Goal: Task Accomplishment & Management: Use online tool/utility

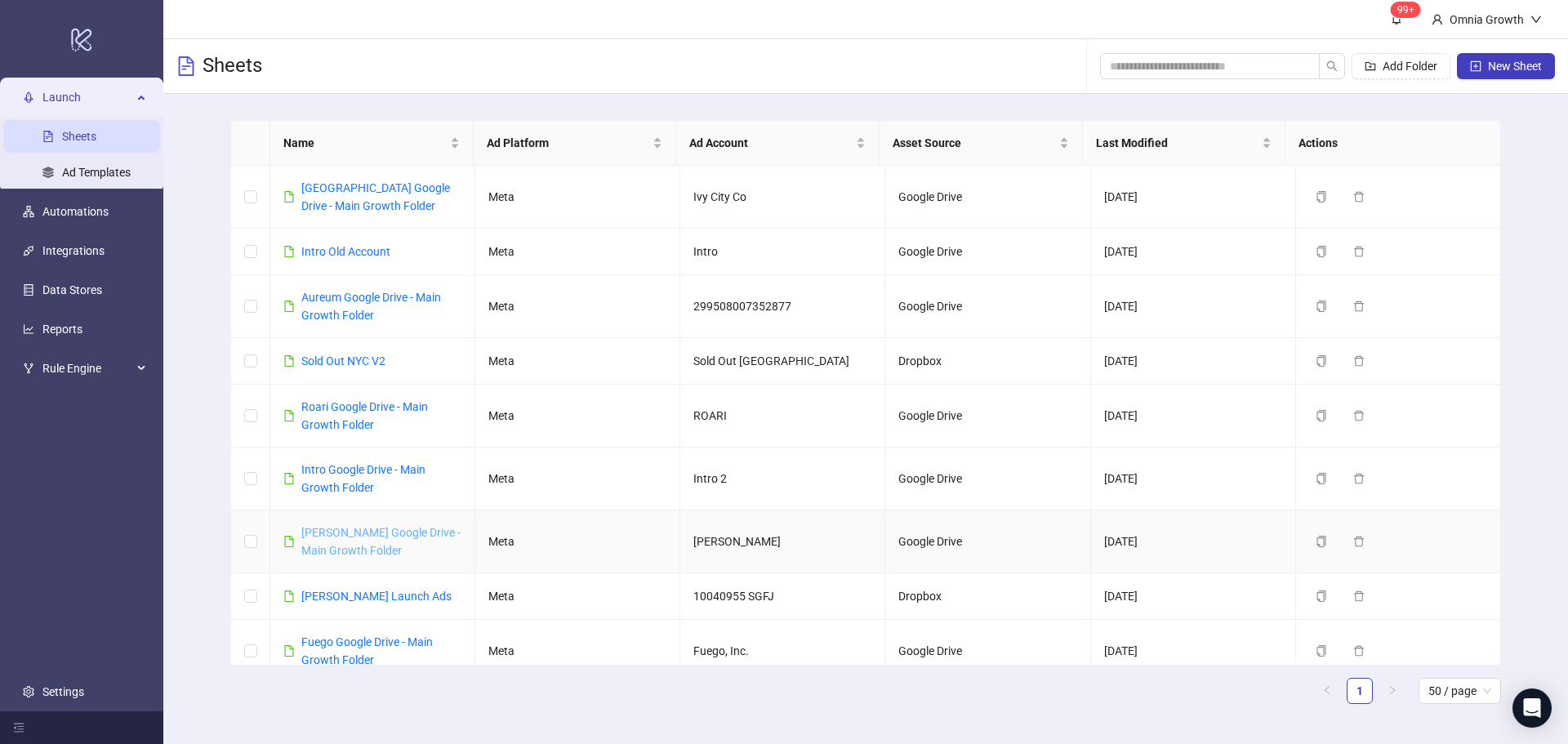
click at [352, 547] on link "[PERSON_NAME] Google Drive - Main Growth Folder" at bounding box center [380, 542] width 159 height 31
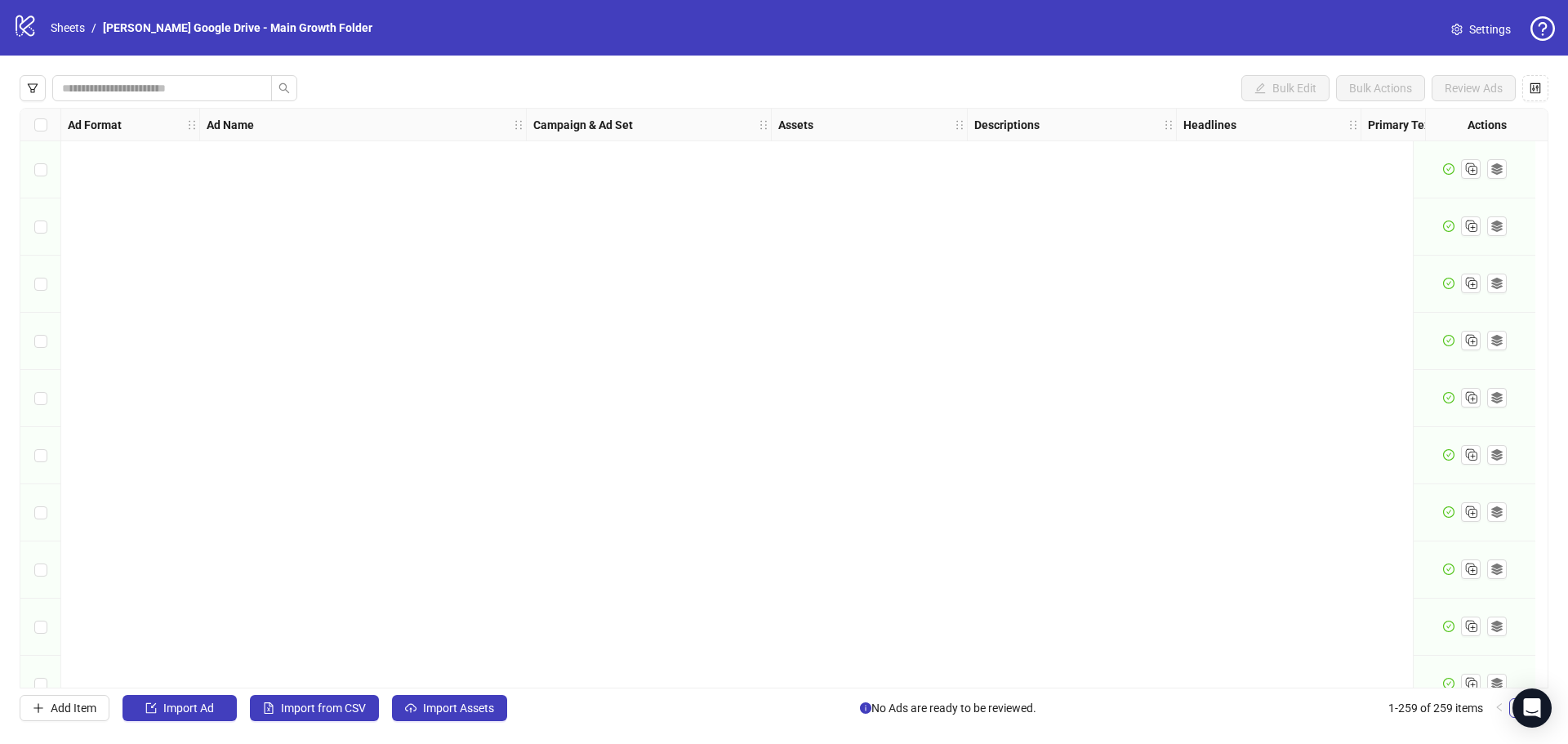
scroll to position [14271, 0]
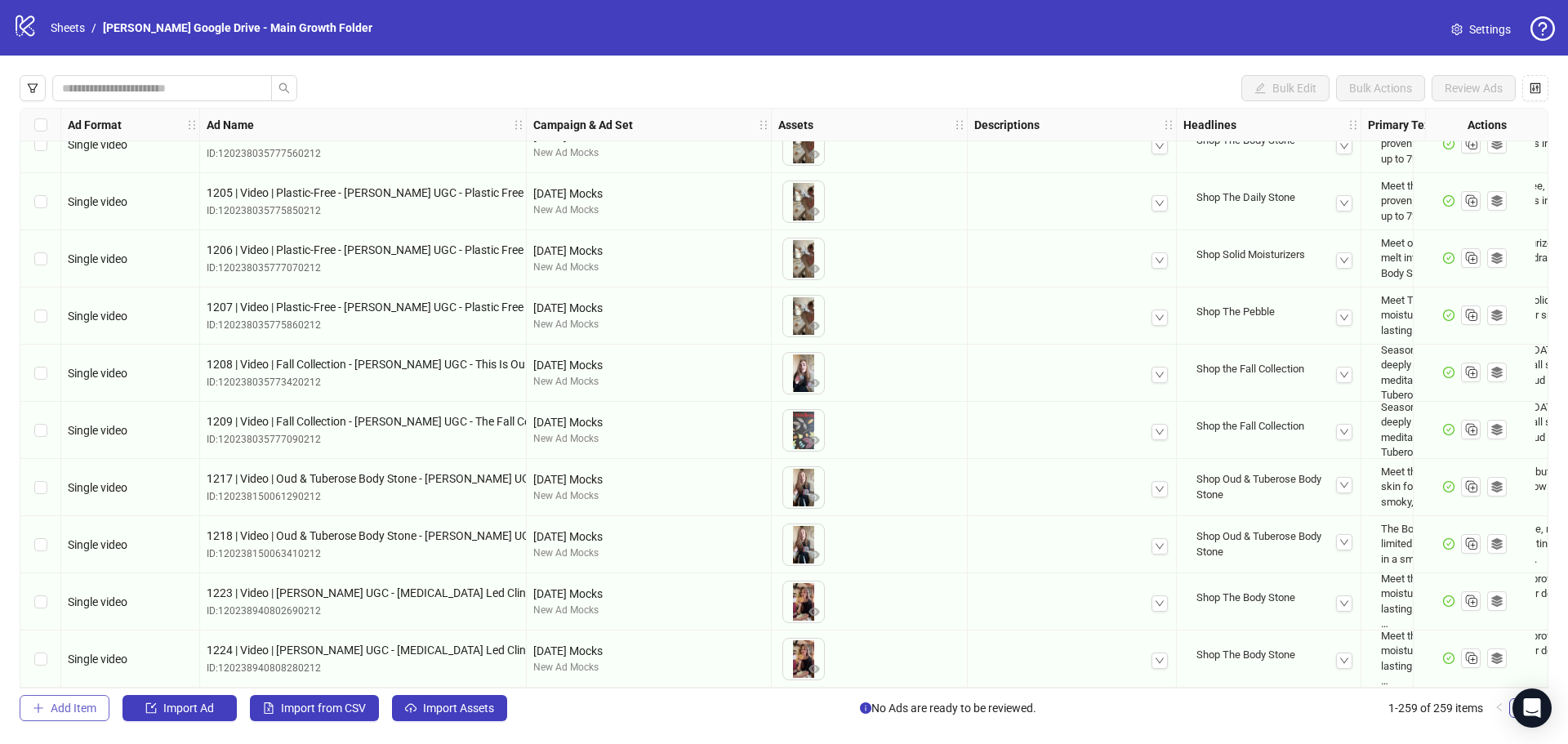
click at [92, 712] on span "Add Item" at bounding box center [73, 709] width 46 height 13
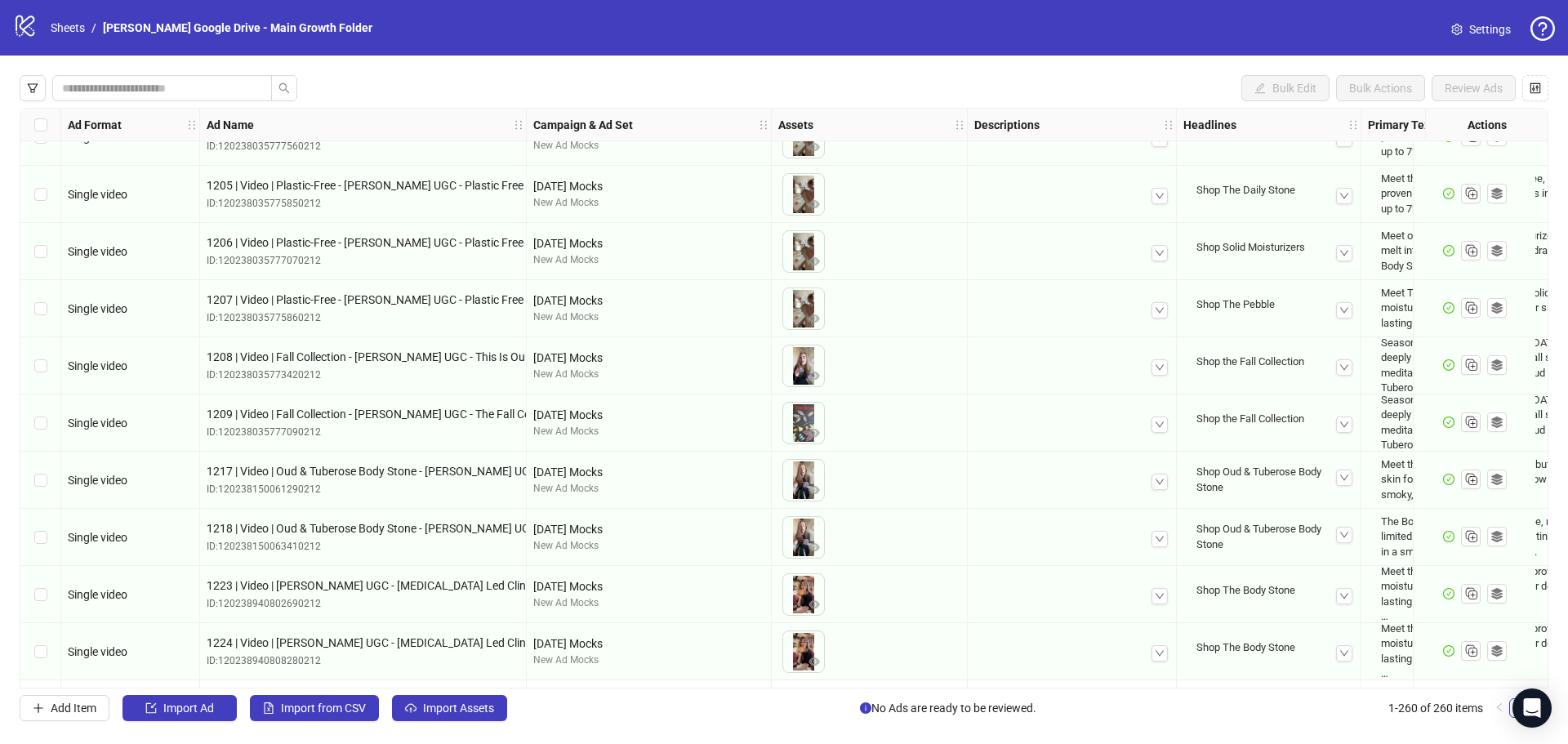
scroll to position [14328, 0]
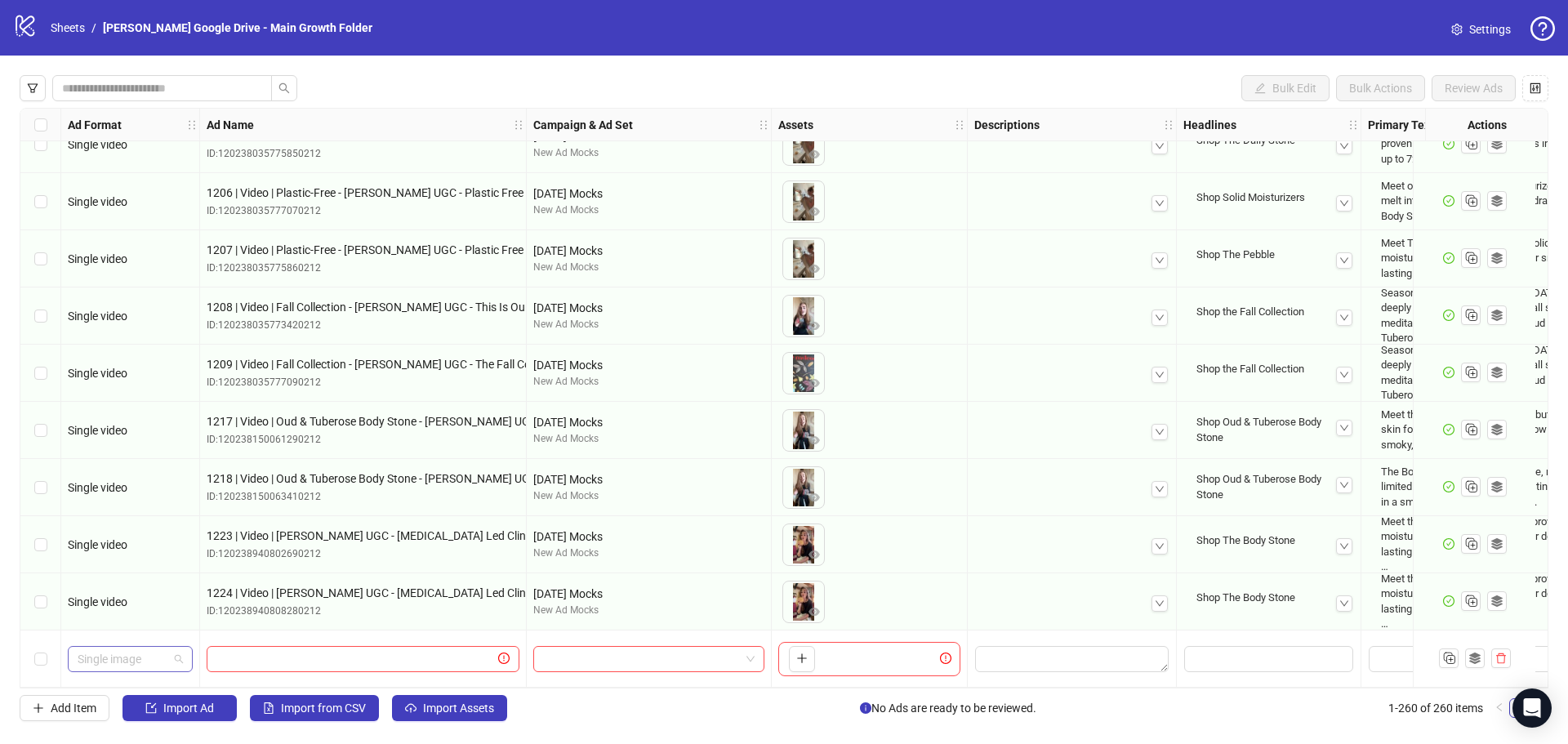
click at [139, 651] on span "Single image" at bounding box center [130, 659] width 105 height 25
click at [128, 494] on div "Single video" at bounding box center [130, 489] width 99 height 18
click at [290, 658] on input "text" at bounding box center [356, 659] width 278 height 18
paste input "**********"
type input "**********"
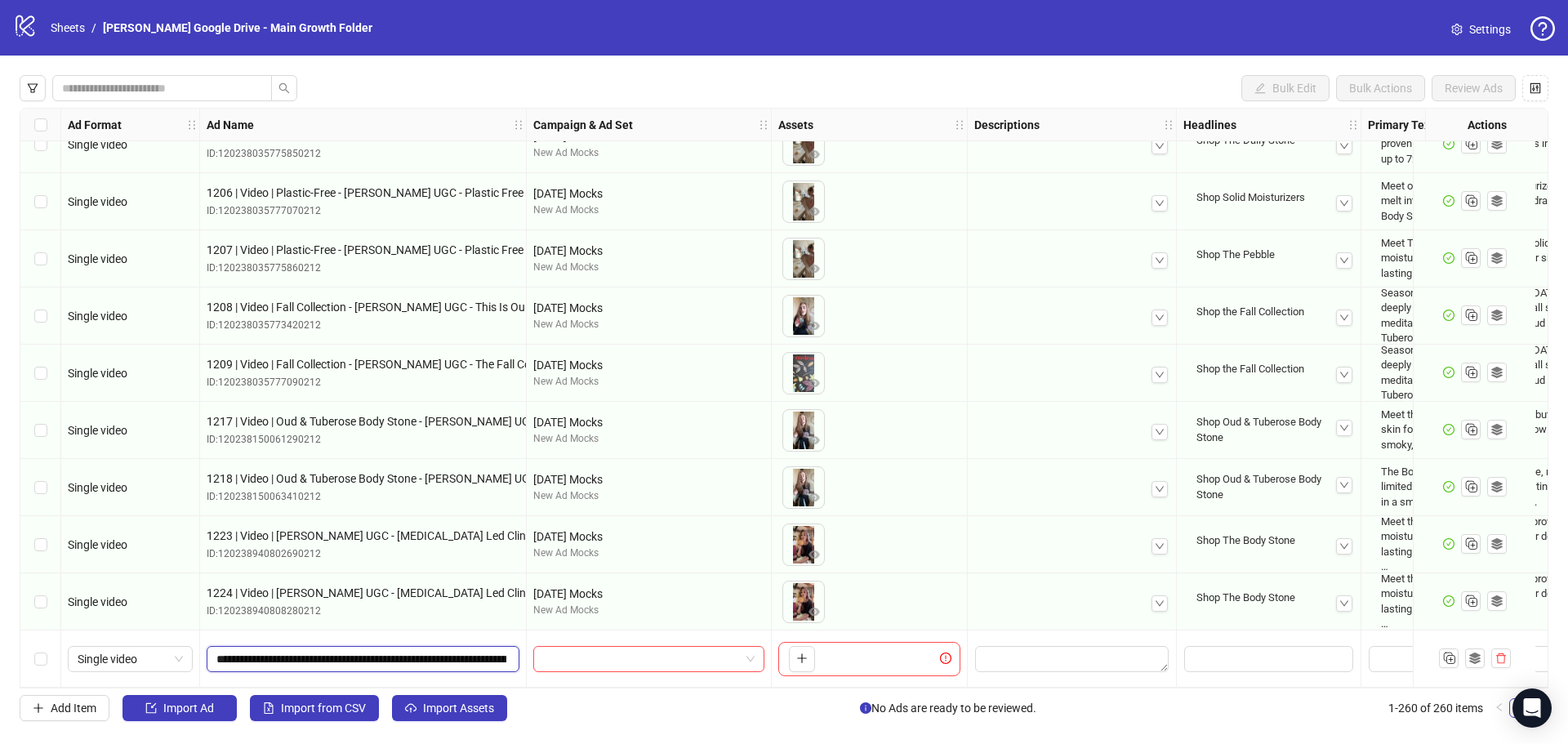
scroll to position [0, 337]
click at [614, 654] on input "search" at bounding box center [641, 659] width 197 height 25
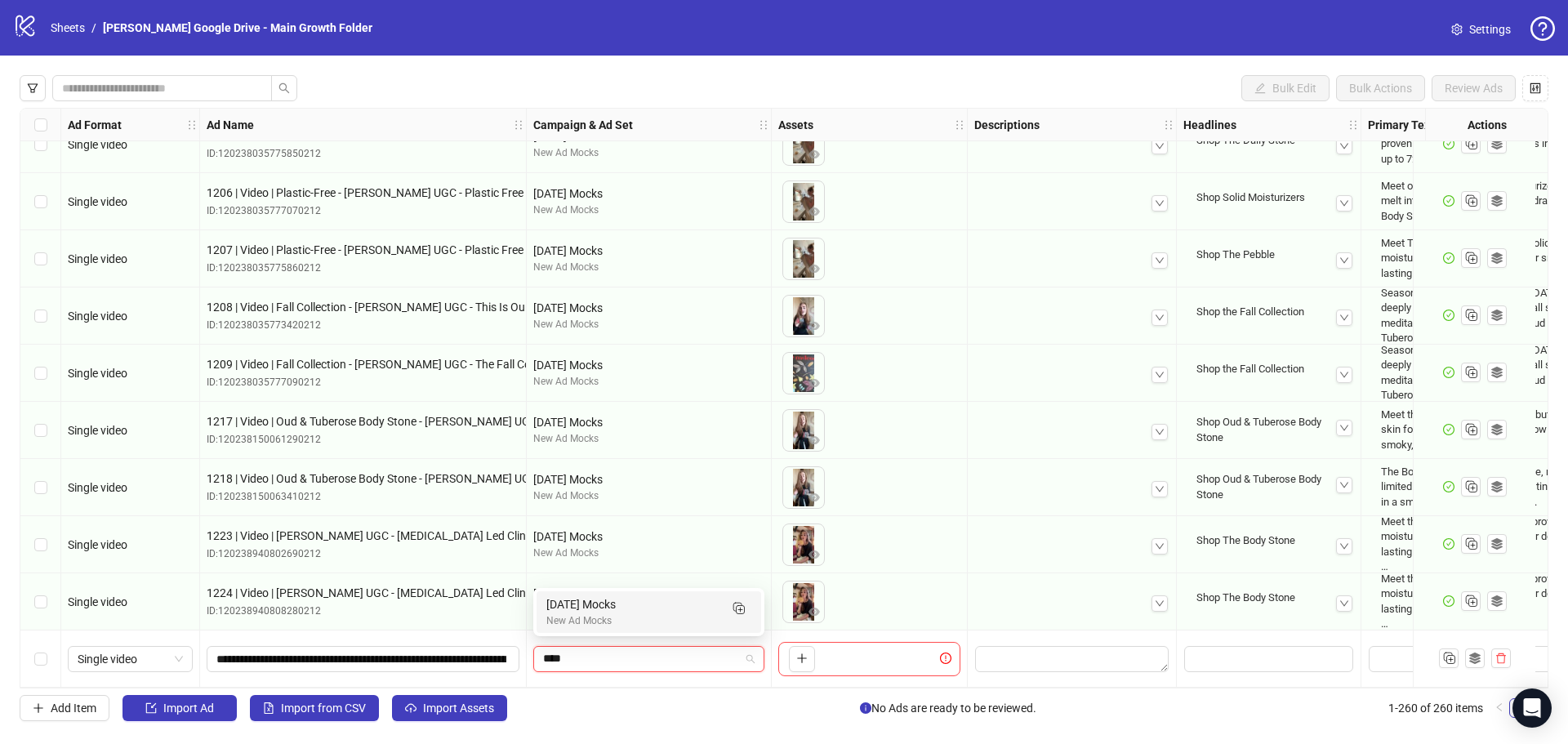
type input "*****"
click at [608, 611] on div "[DATE] Mocks" at bounding box center [632, 605] width 172 height 18
click at [1036, 657] on textarea "Edit values" at bounding box center [1071, 659] width 194 height 26
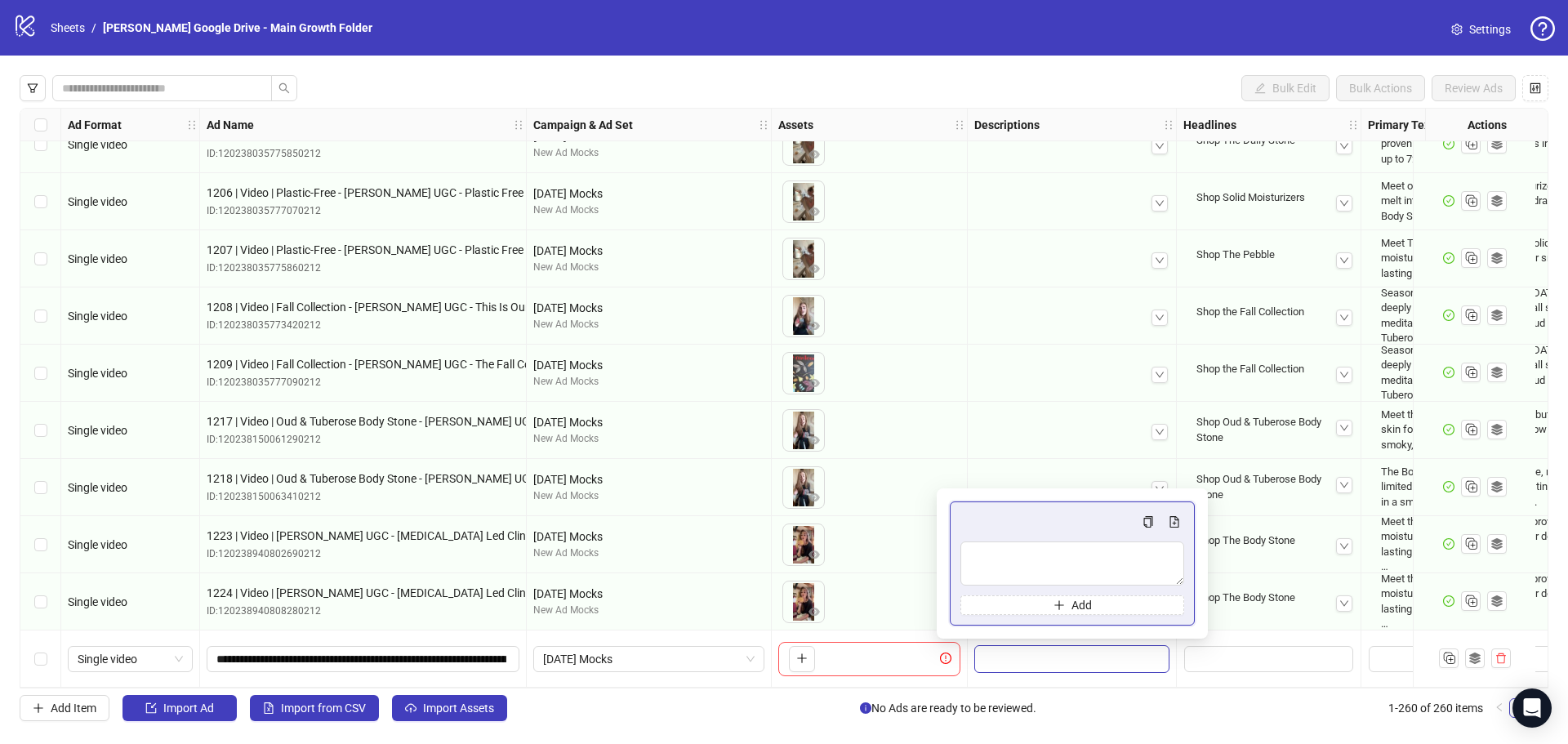
click at [1010, 559] on div at bounding box center [1071, 545] width 195 height 49
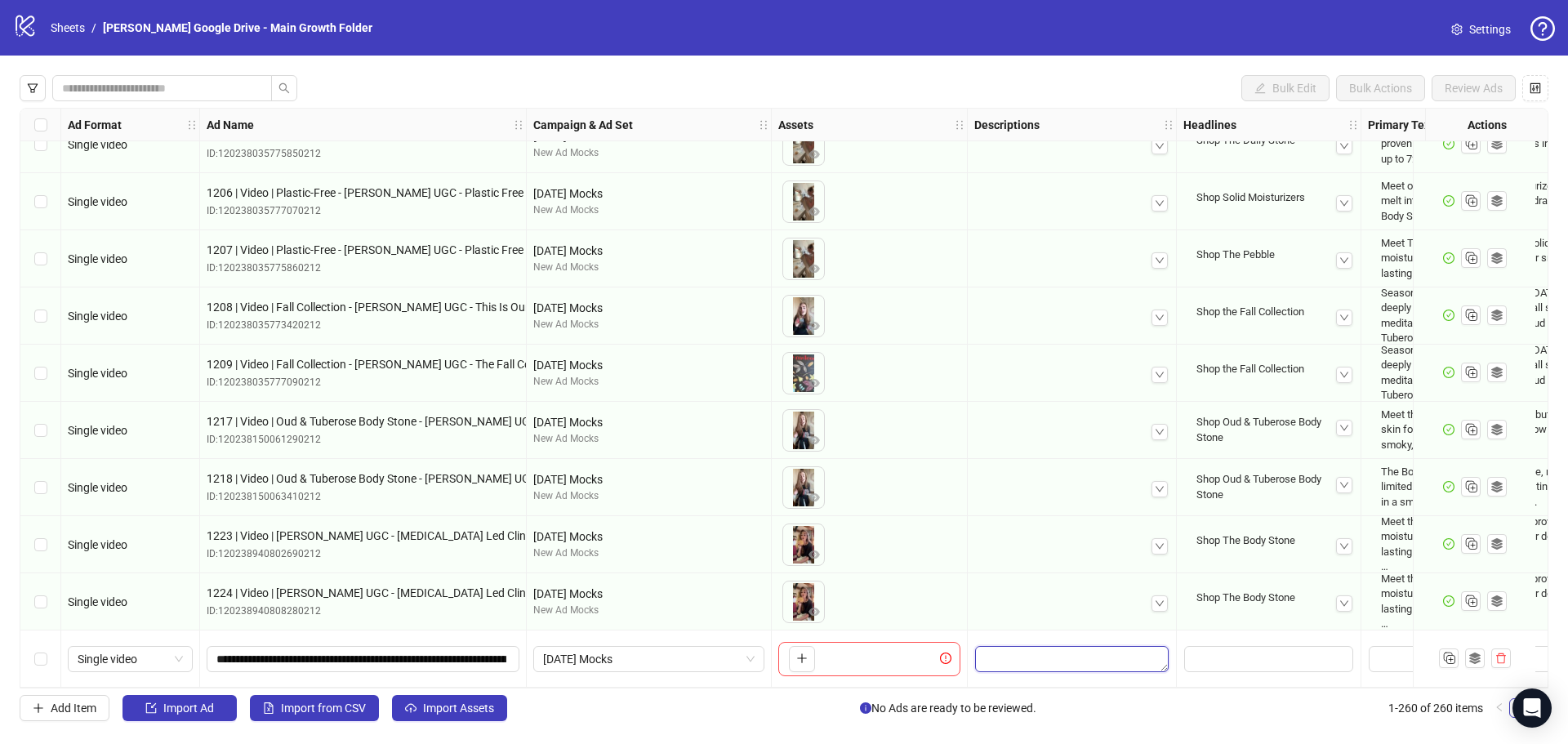
click at [1029, 646] on textarea "Edit values" at bounding box center [1071, 659] width 194 height 26
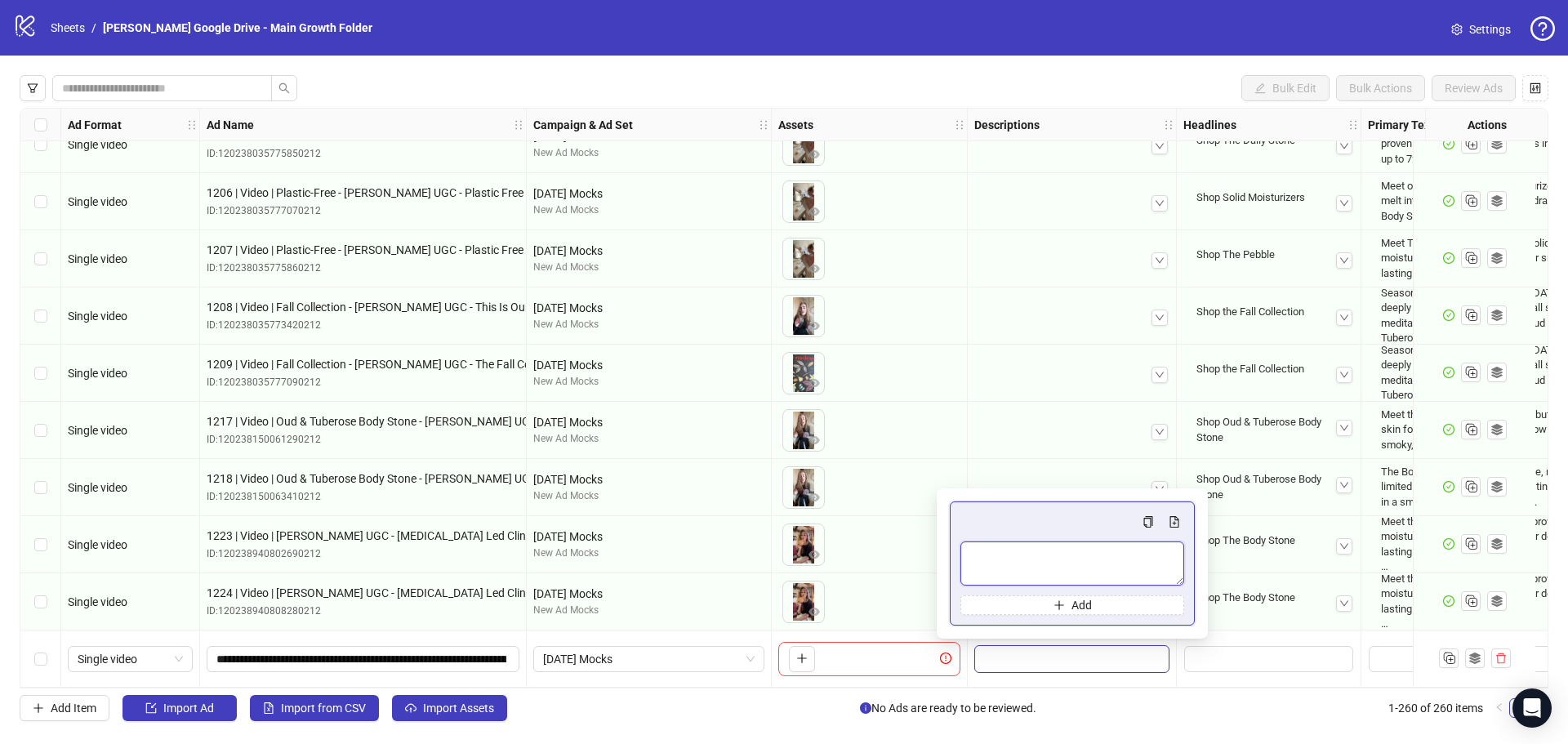
click at [1001, 545] on textarea "Multi-text input container - paste or copy values" at bounding box center [1072, 564] width 224 height 44
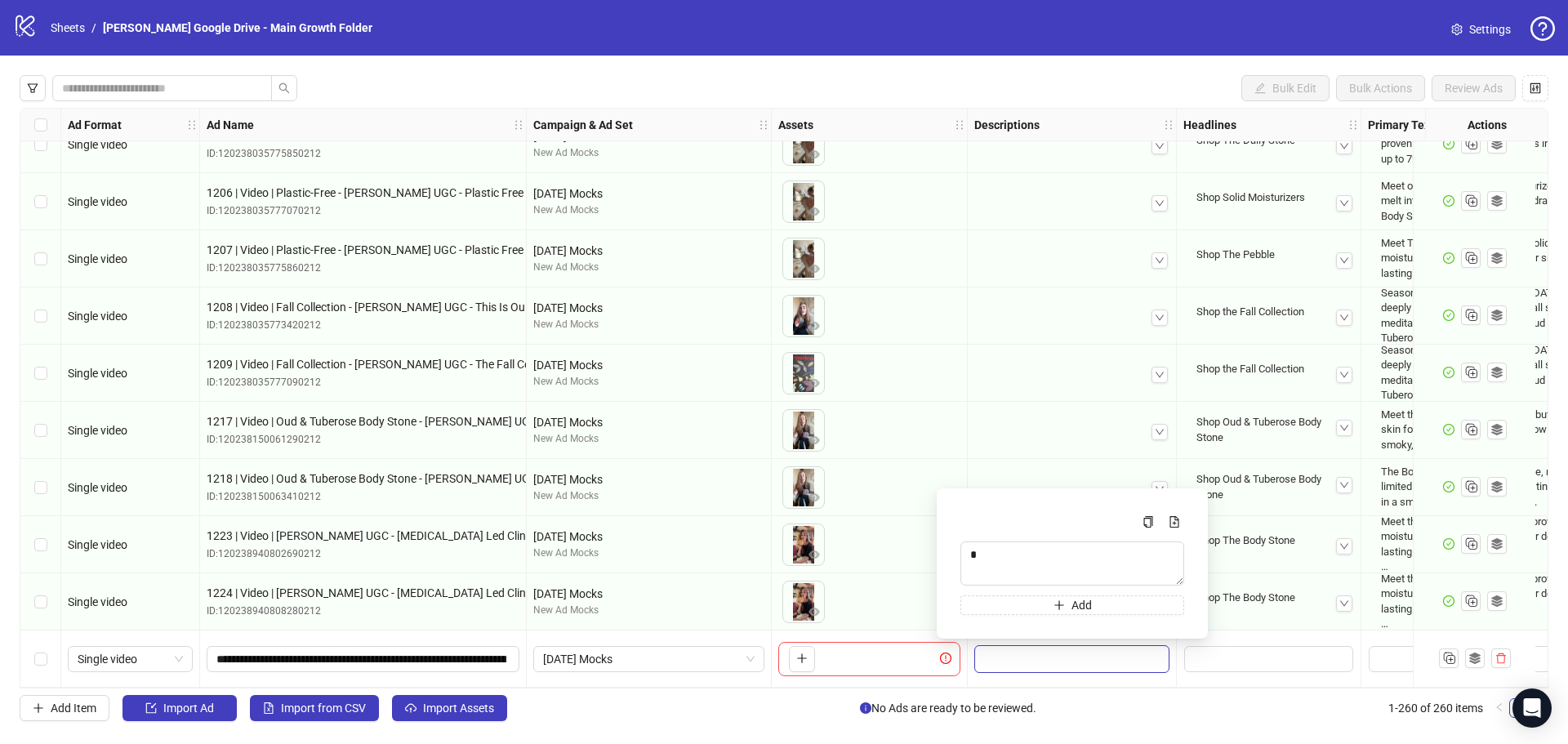
click at [1029, 678] on div at bounding box center [1072, 658] width 209 height 57
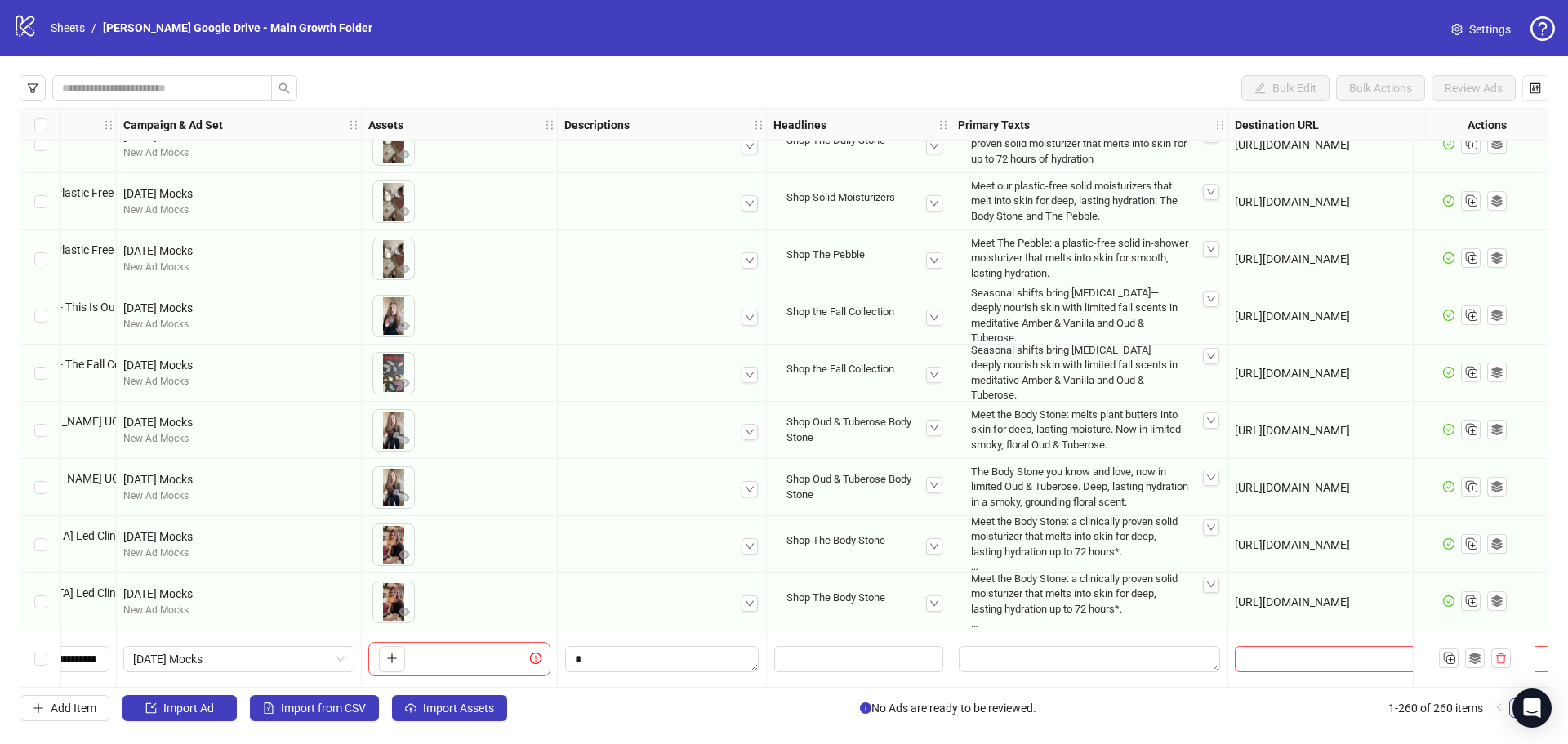
scroll to position [14328, 433]
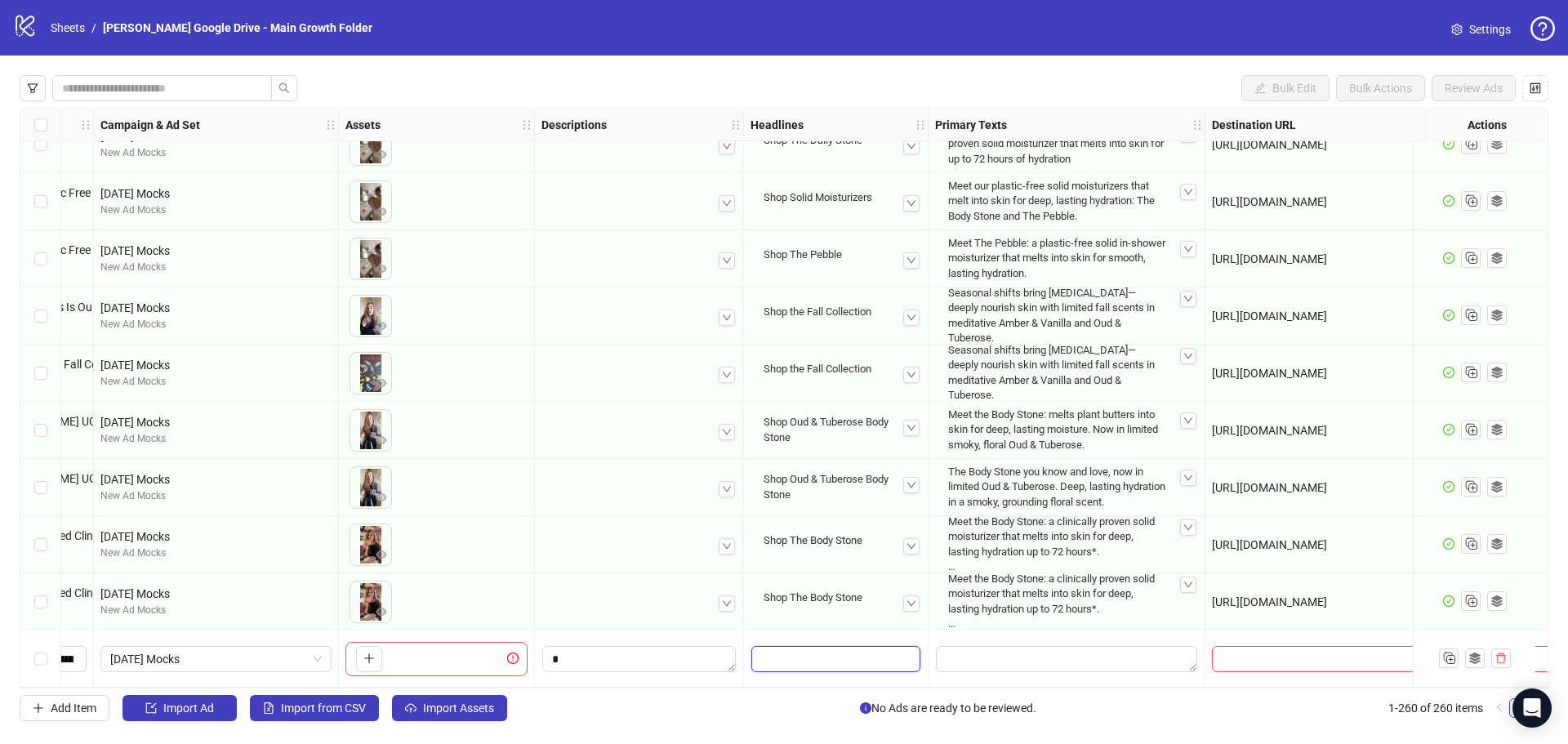
click at [857, 657] on input "Edit values" at bounding box center [835, 659] width 169 height 26
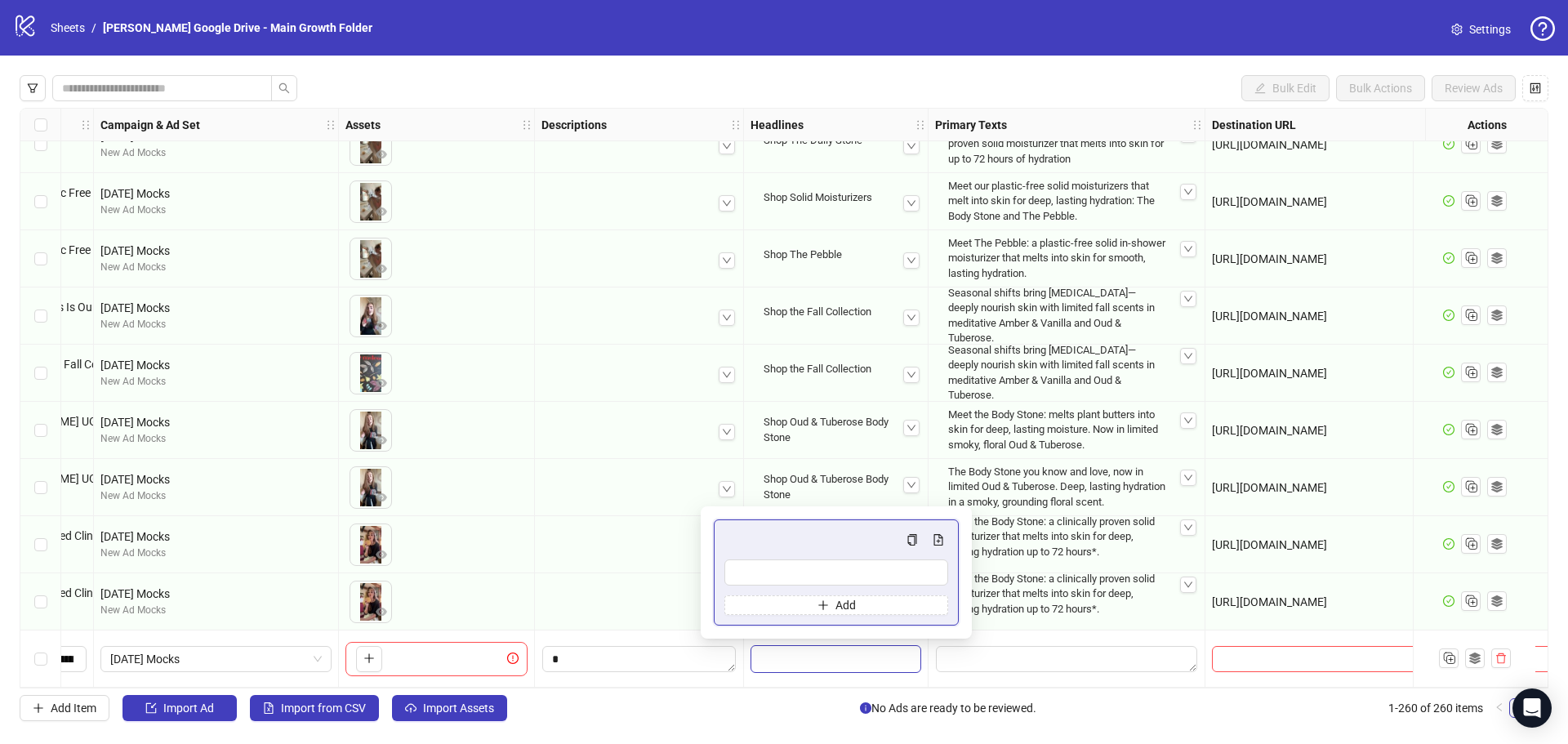
type input "**********"
click at [828, 675] on div at bounding box center [836, 658] width 184 height 57
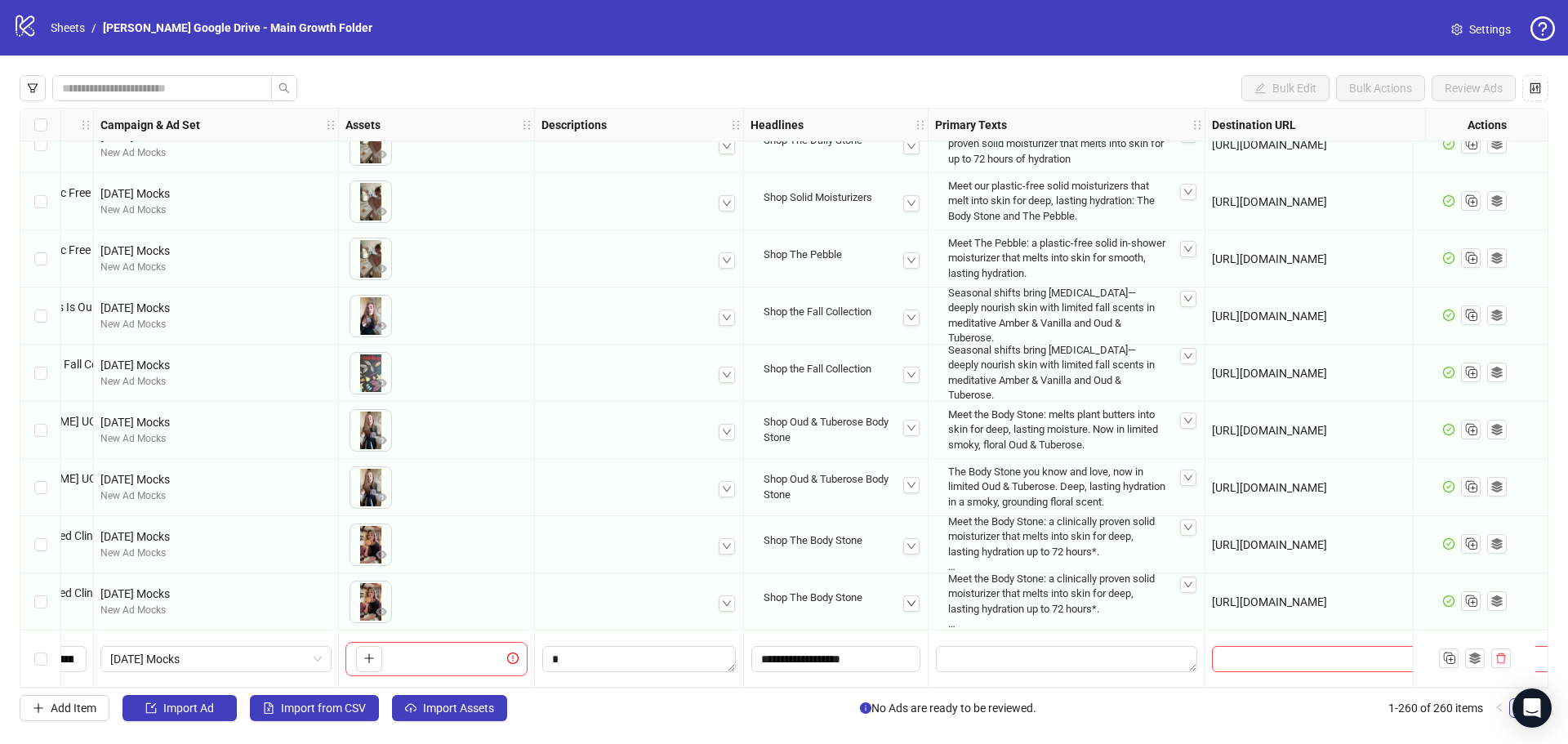
click at [914, 601] on icon "down" at bounding box center [912, 604] width 10 height 10
click at [914, 601] on icon "up" at bounding box center [912, 604] width 10 height 10
click at [990, 583] on div "Meet the Body Stone: a clinically proven solid moisturizer that melts into skin…" at bounding box center [1066, 601] width 250 height 73
click at [997, 649] on textarea "Edit values" at bounding box center [1066, 659] width 261 height 26
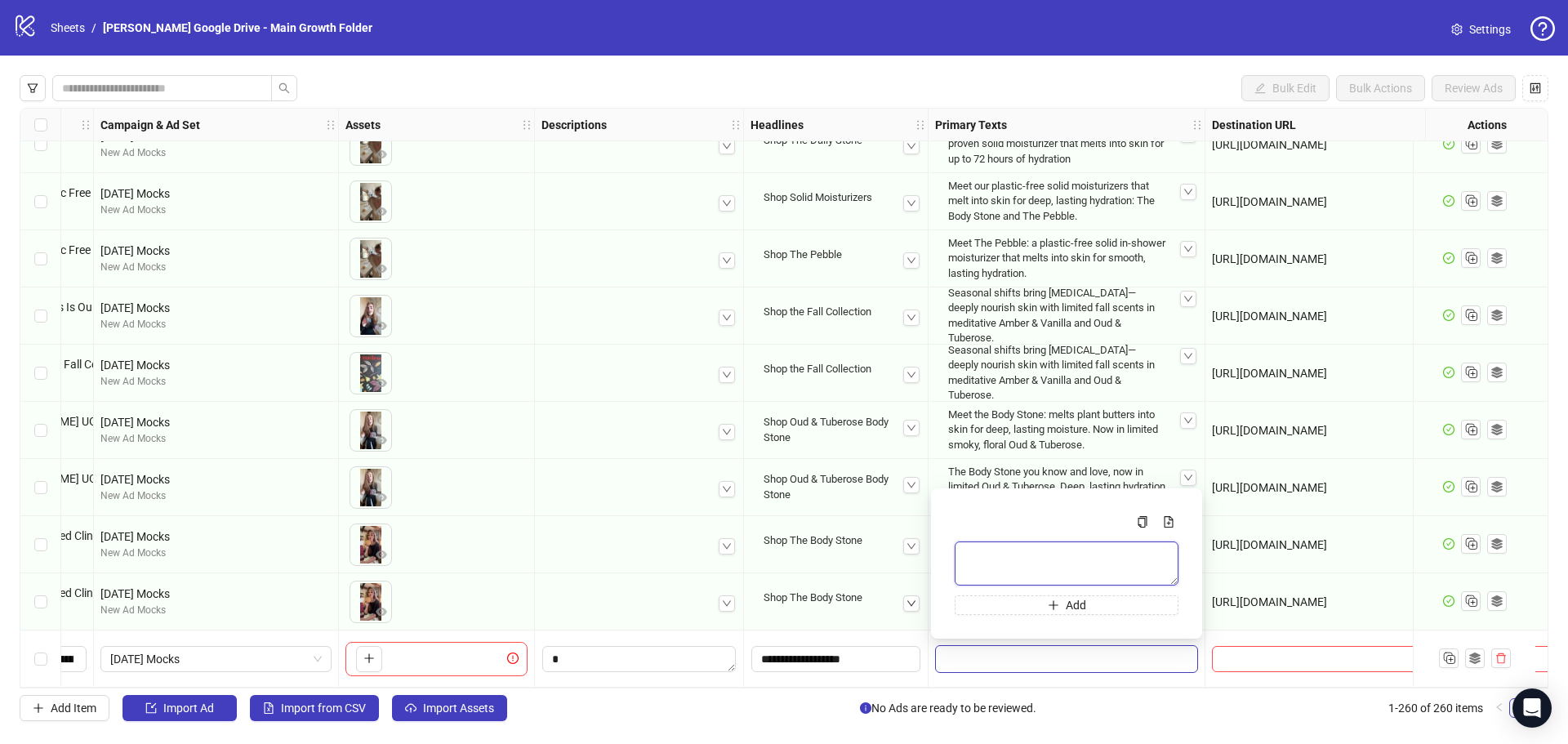
click at [1010, 563] on textarea "Multi-text input container - paste or copy values" at bounding box center [1066, 564] width 224 height 44
paste textarea "**********"
type textarea "**********"
click at [1215, 630] on div at bounding box center [1433, 658] width 456 height 57
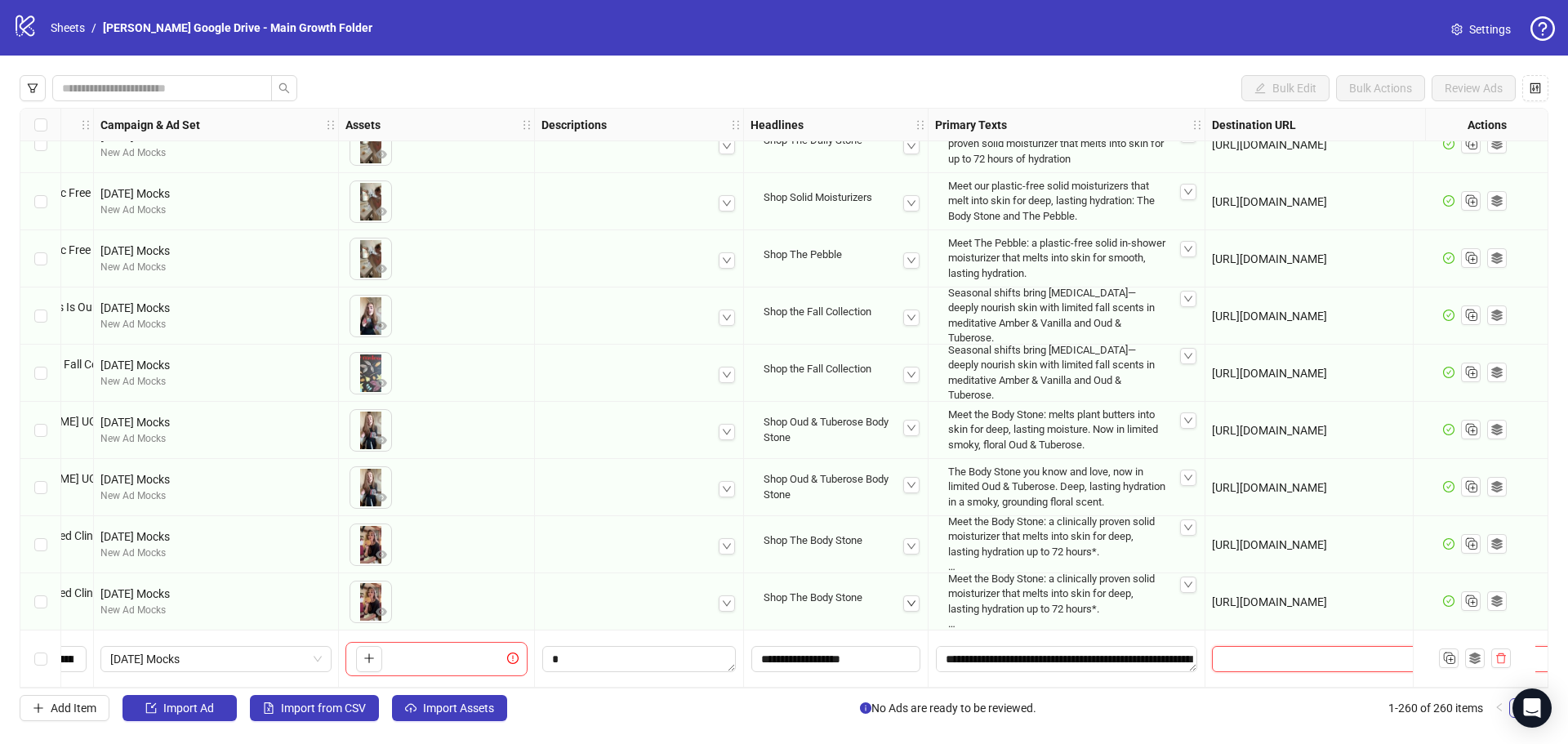
click at [1257, 653] on input "text" at bounding box center [1416, 659] width 389 height 18
paste input "**********"
type input "**********"
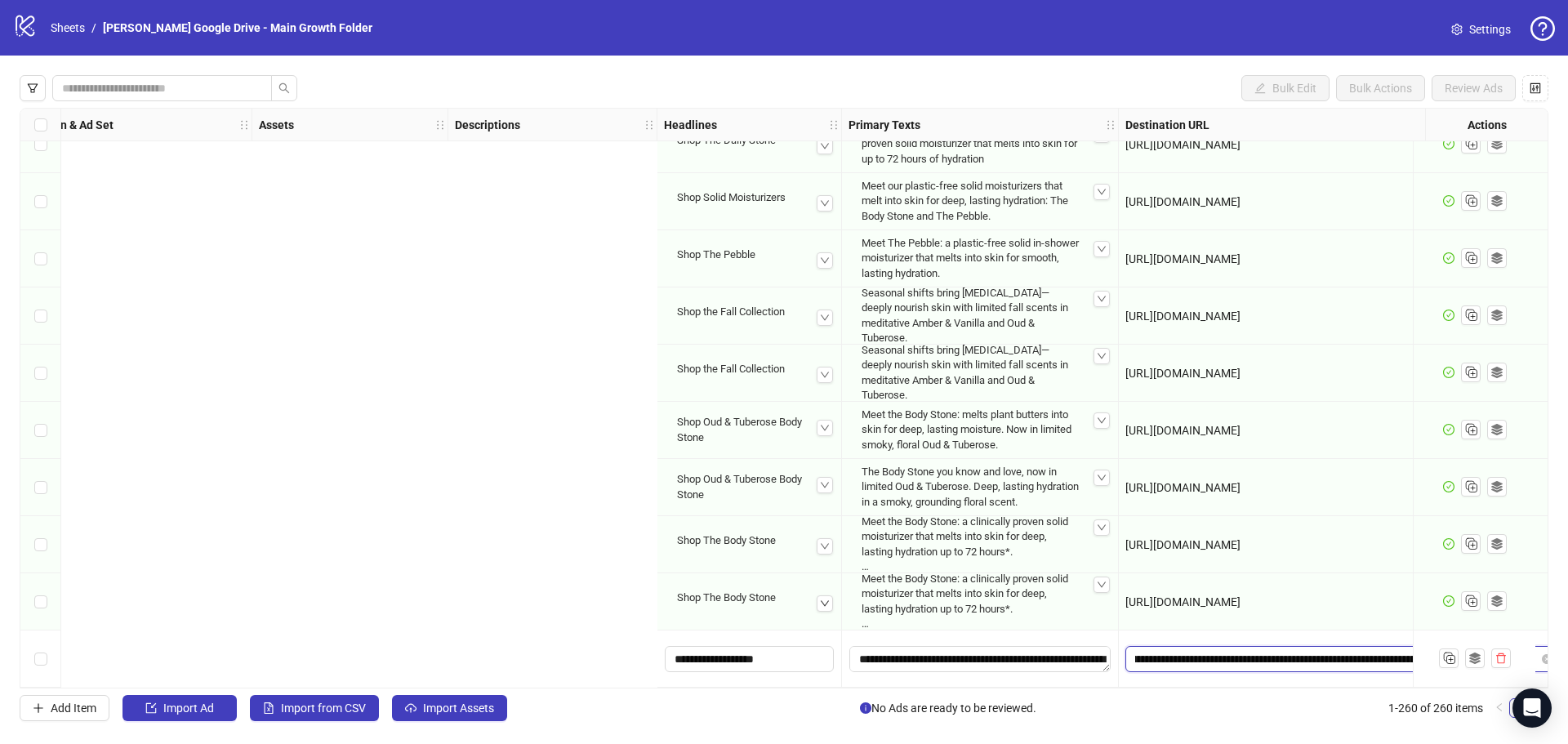
scroll to position [14328, 1343]
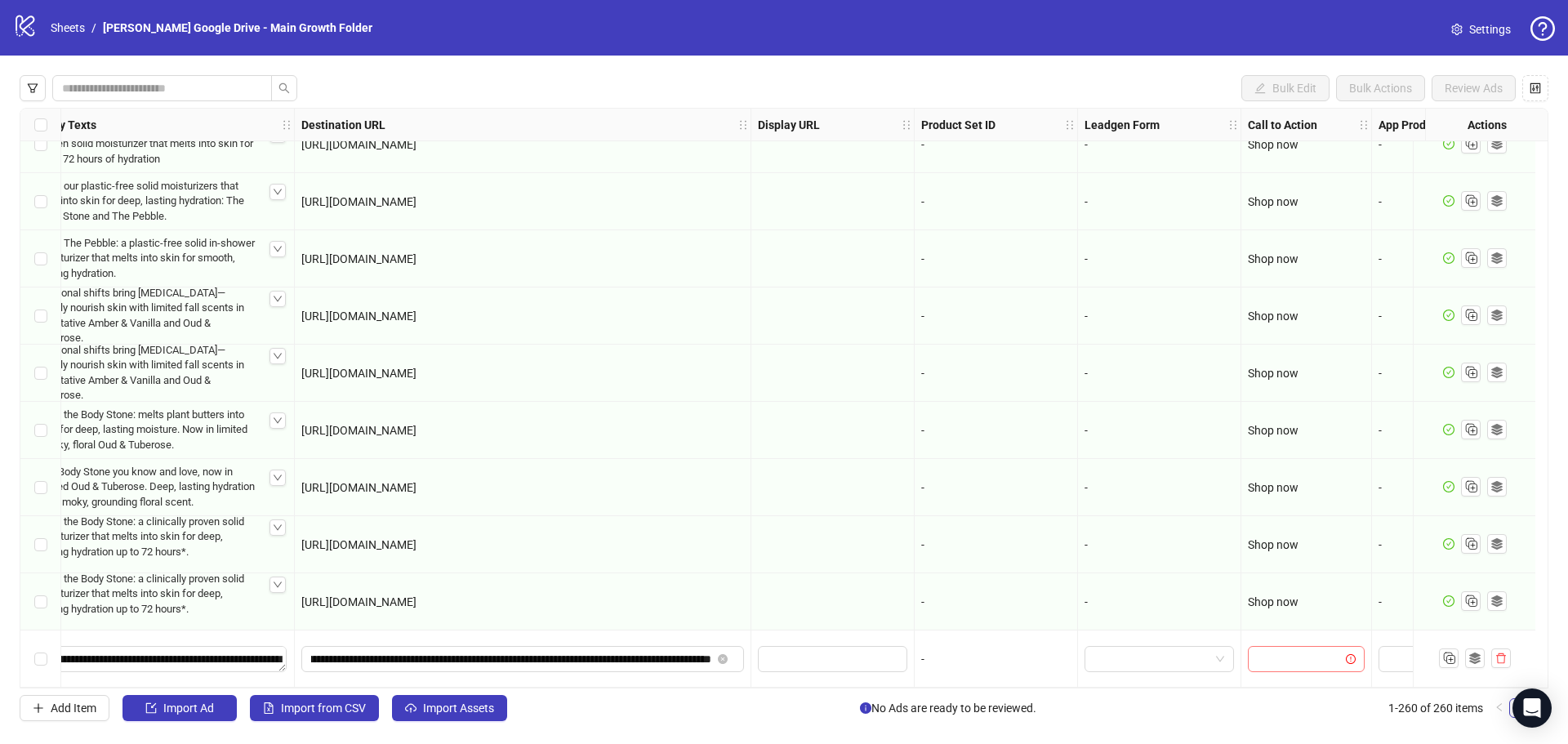
click at [1281, 650] on input "search" at bounding box center [1299, 659] width 82 height 25
type input "****"
click at [1286, 626] on div "Shop now" at bounding box center [1306, 620] width 91 height 18
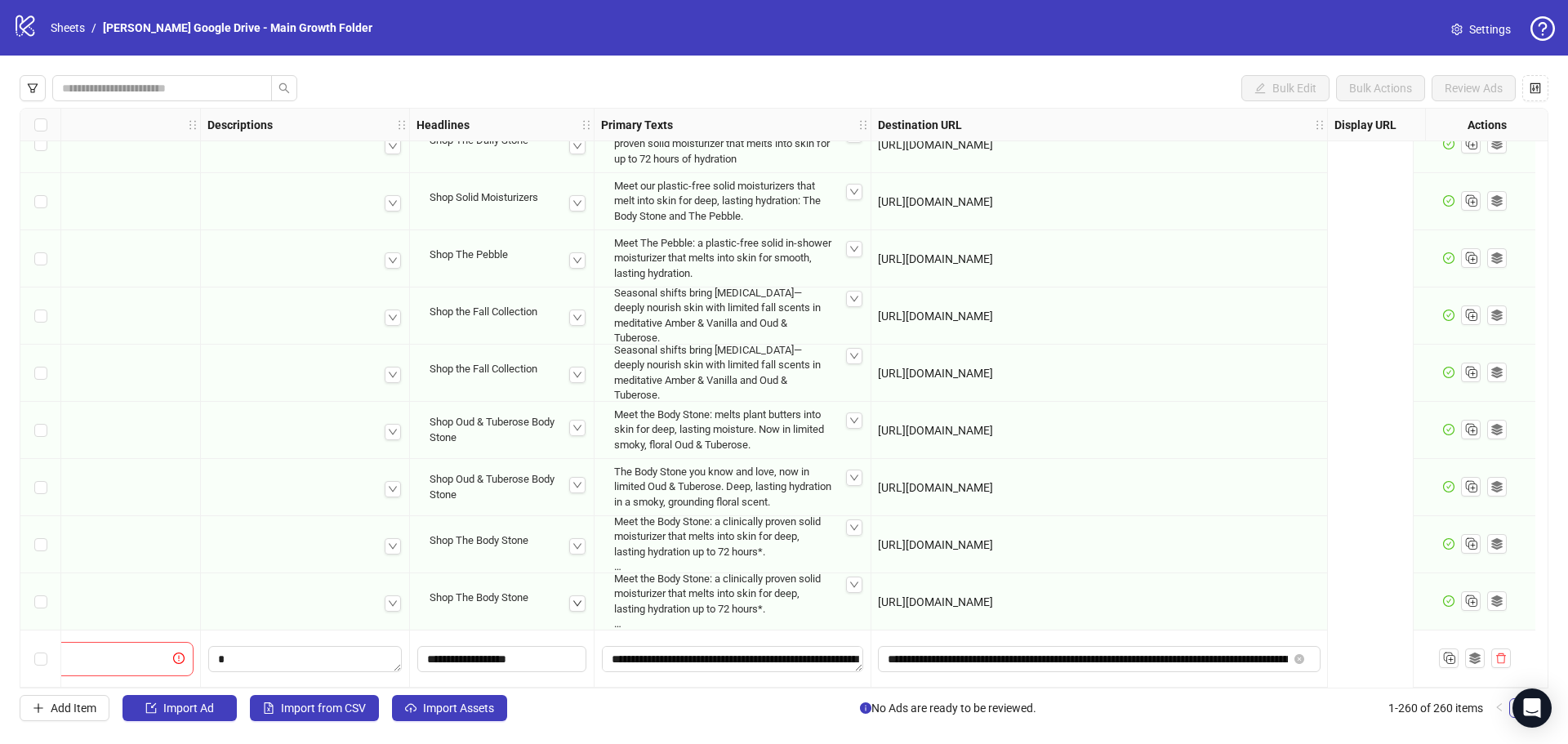
scroll to position [14328, 0]
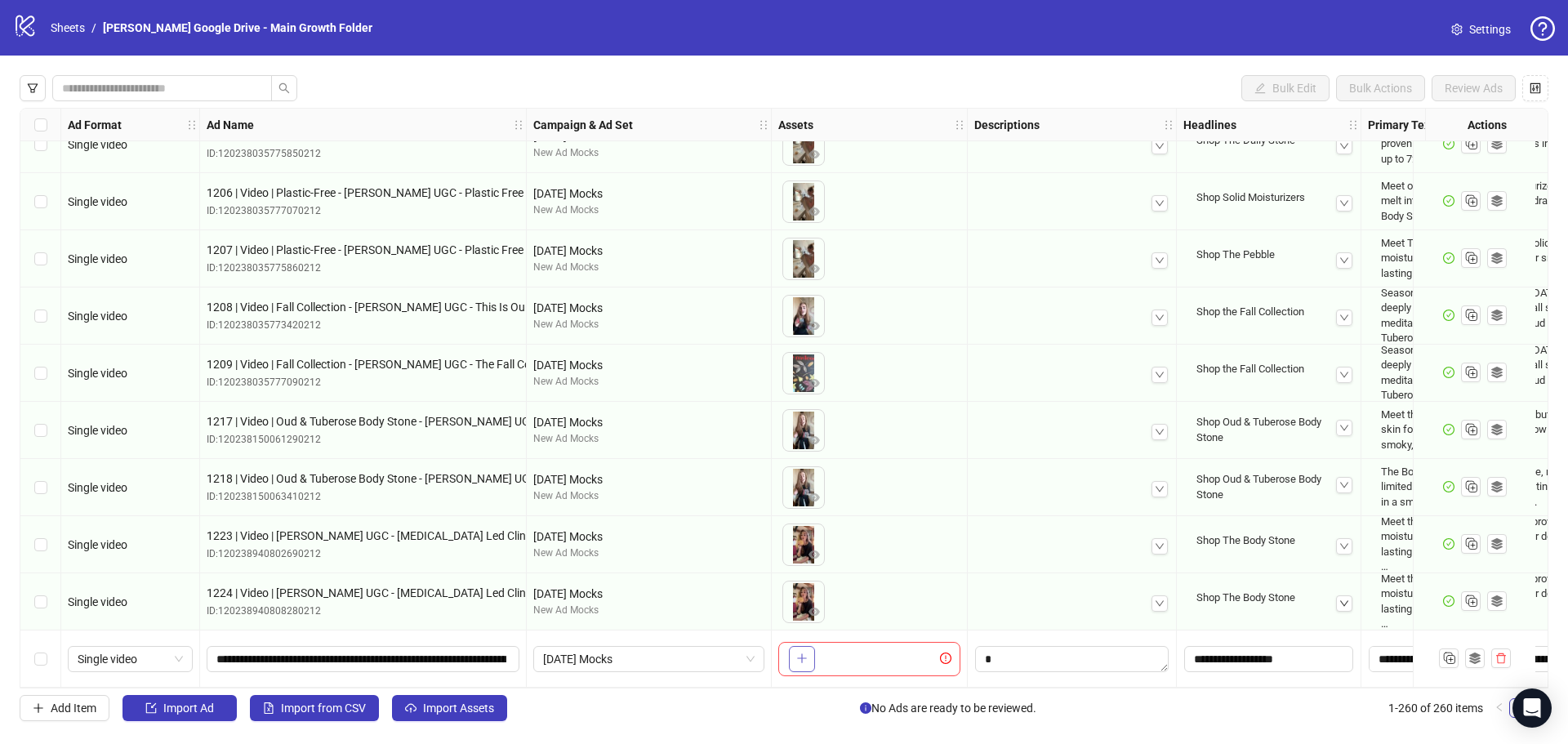
click at [808, 654] on button "button" at bounding box center [802, 659] width 26 height 26
click at [1020, 662] on textarea "Edit values" at bounding box center [1071, 659] width 194 height 26
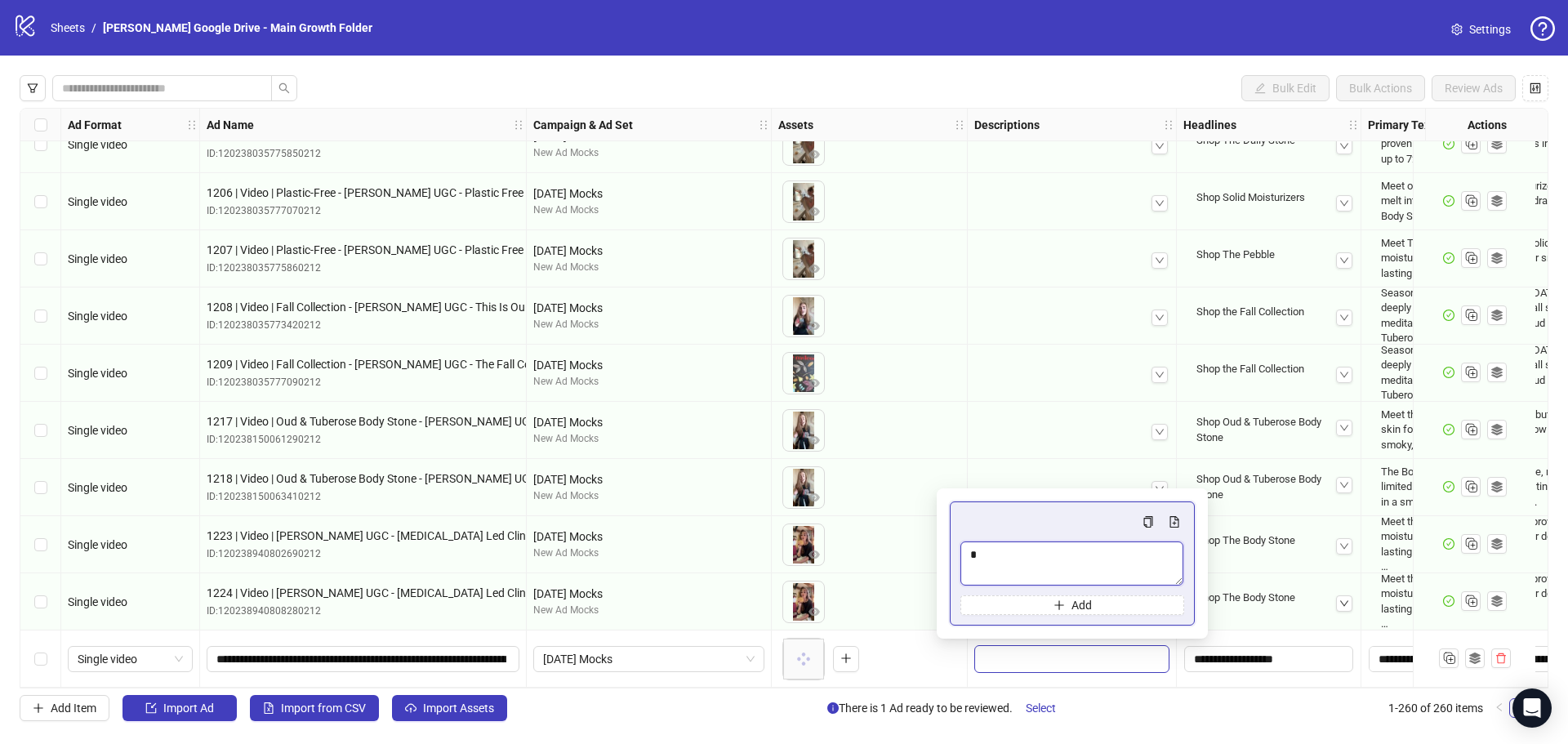
click at [1013, 564] on textarea "Multi-text input container - paste or copy values" at bounding box center [1071, 564] width 223 height 44
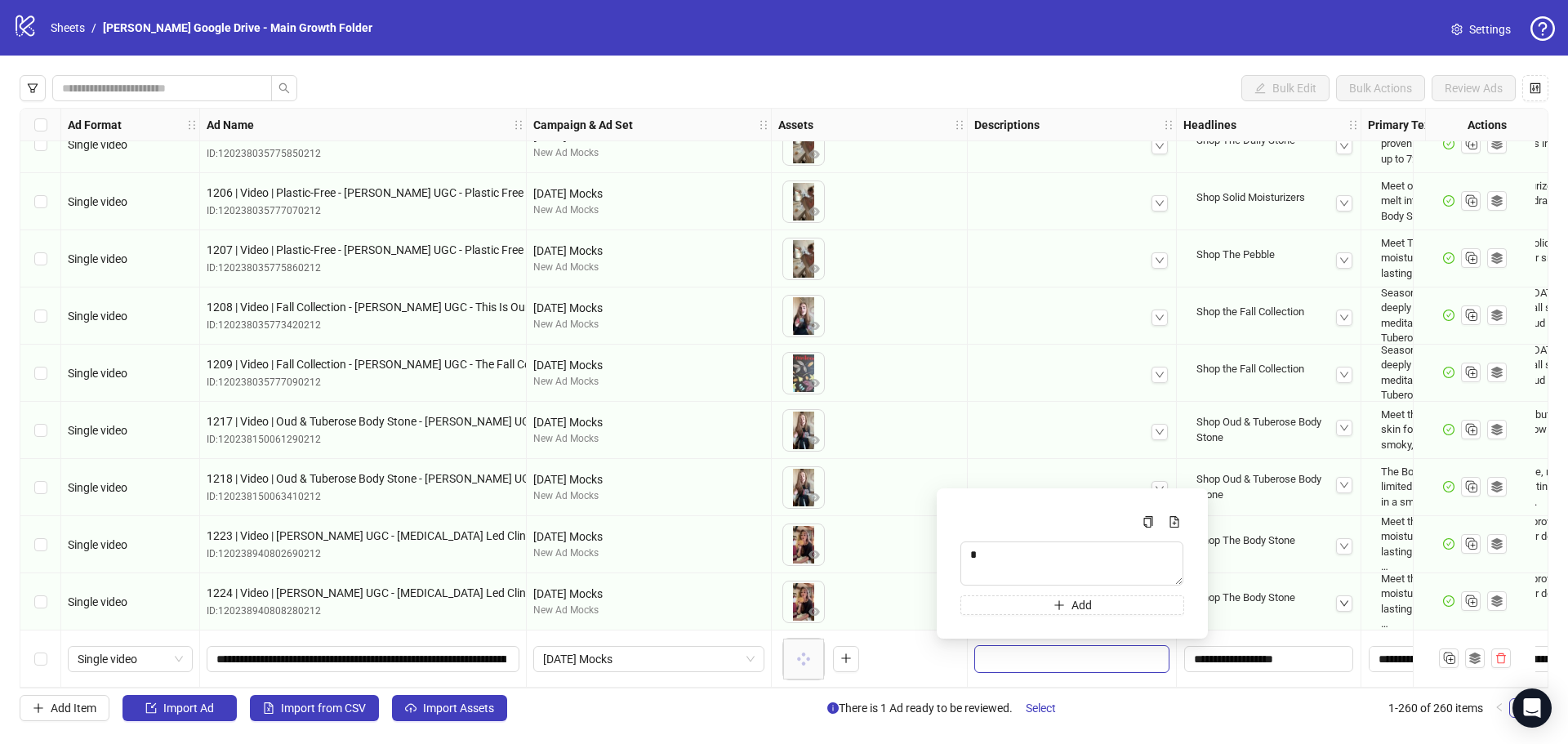
click at [744, 723] on div "Bulk Edit Bulk Actions Review Ads Ad Format Ad Name Campaign & Ad Set Assets De…" at bounding box center [784, 398] width 1568 height 686
drag, startPoint x: 642, startPoint y: 681, endPoint x: 718, endPoint y: 689, distance: 76.4
click at [718, 689] on div "Ad Format Ad Name Campaign & Ad Set Assets Descriptions Headlines Primary Texts…" at bounding box center [784, 398] width 1528 height 581
click at [653, 723] on div "Bulk Edit Bulk Actions Review Ads Ad Format Ad Name Campaign & Ad Set Assets De…" at bounding box center [784, 398] width 1568 height 686
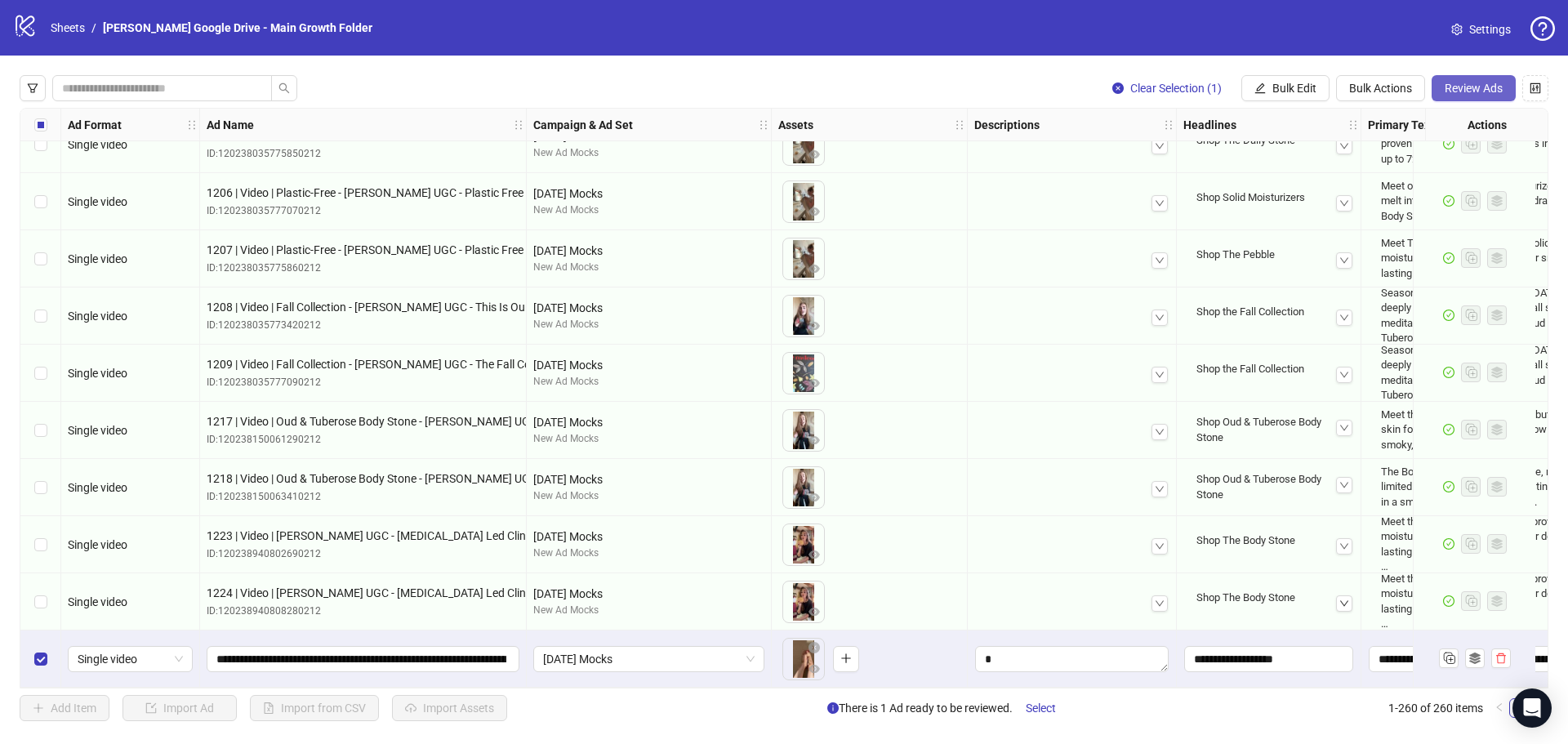
click at [1458, 85] on span "Review Ads" at bounding box center [1473, 88] width 58 height 13
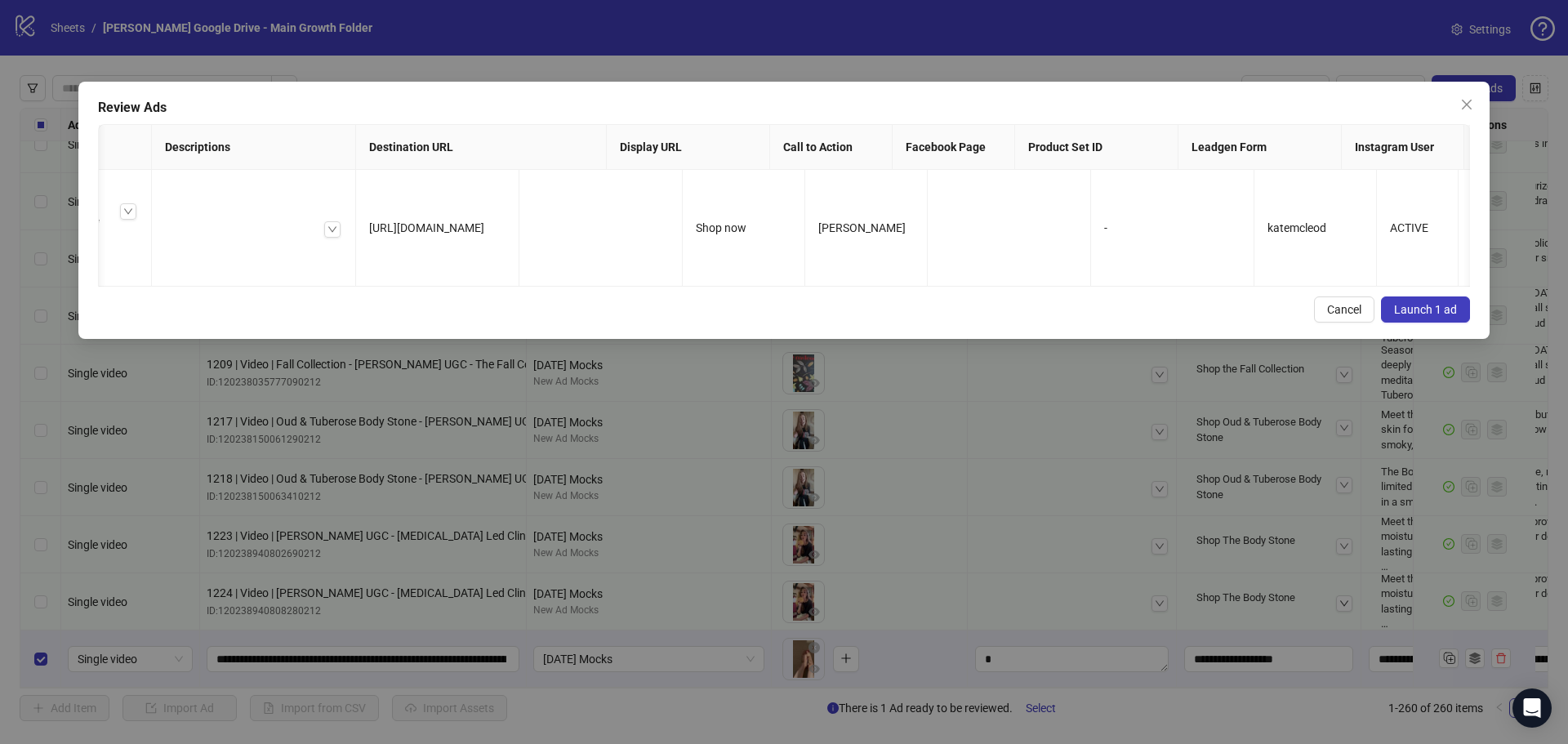
scroll to position [0, 376]
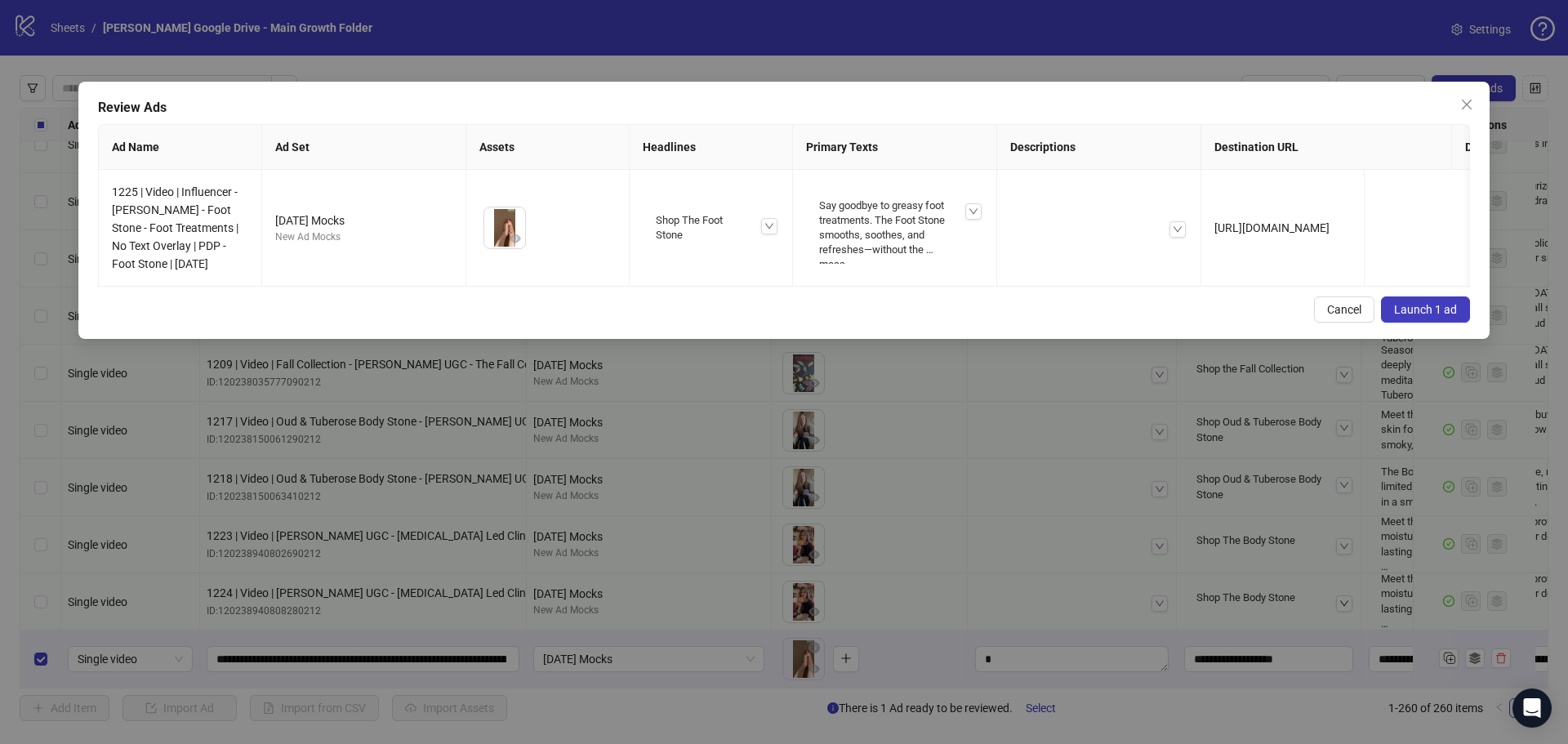
click at [1406, 316] on span "Launch 1 ad" at bounding box center [1426, 310] width 63 height 13
